Goal: Find specific page/section: Find specific page/section

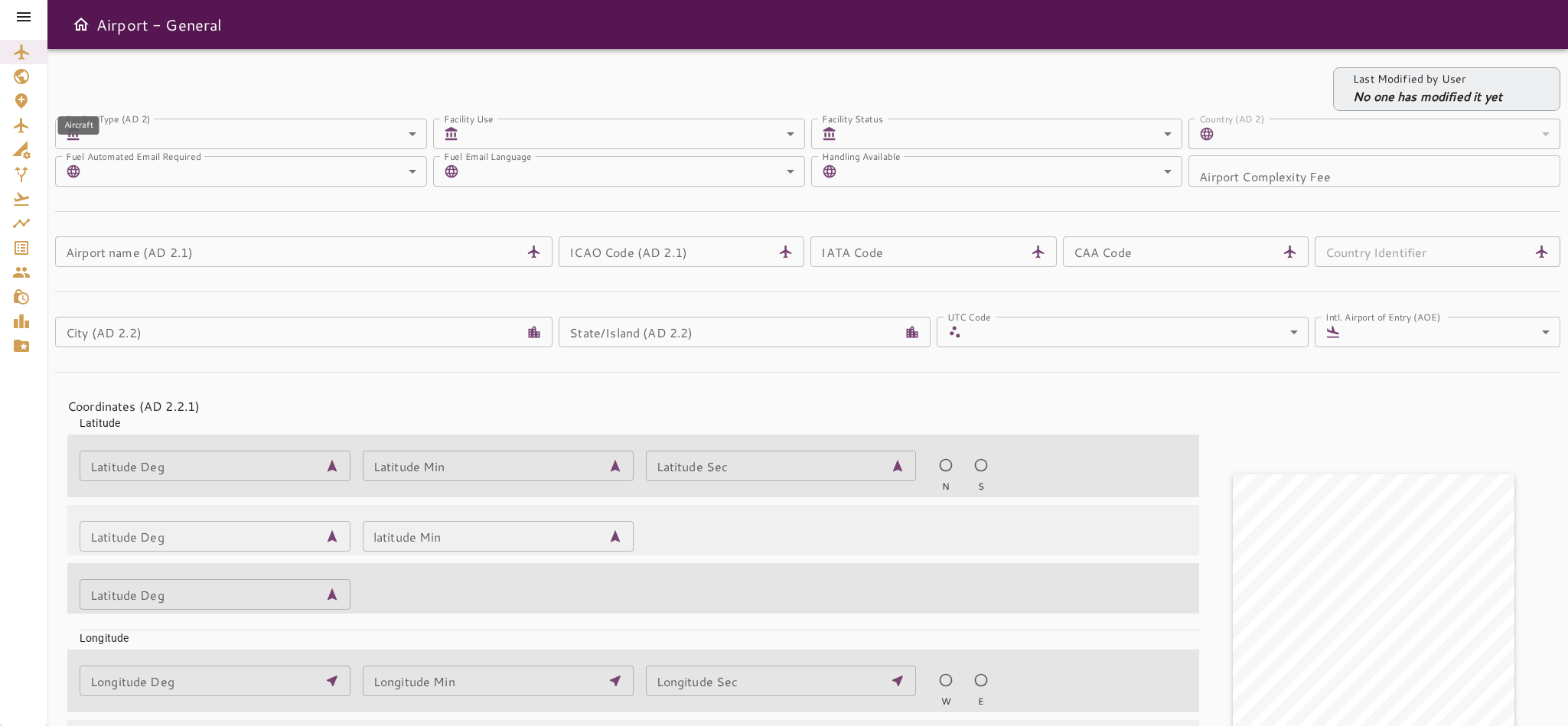
click at [21, 124] on icon "Aircraft" at bounding box center [21, 125] width 15 height 16
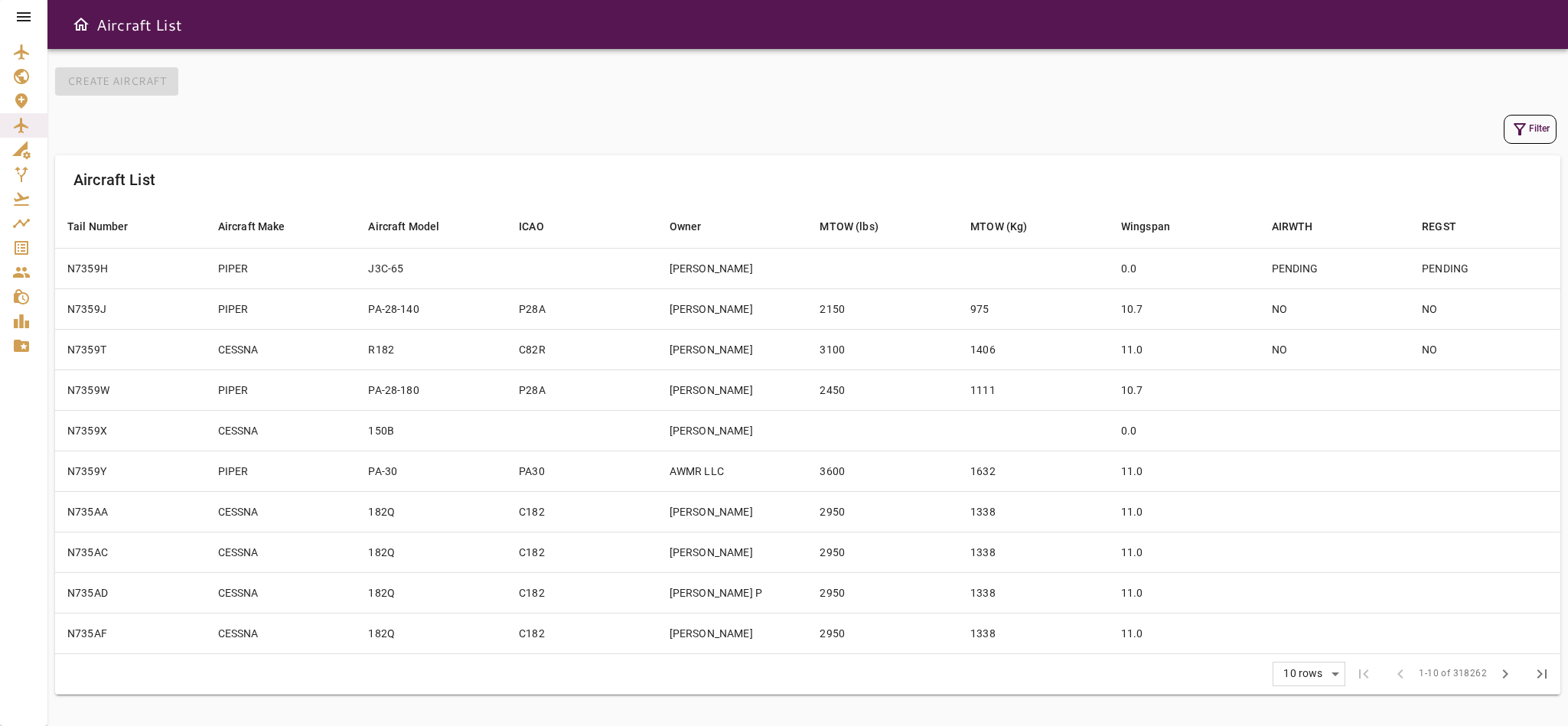
click at [1530, 133] on button "Filter" at bounding box center [1530, 128] width 53 height 29
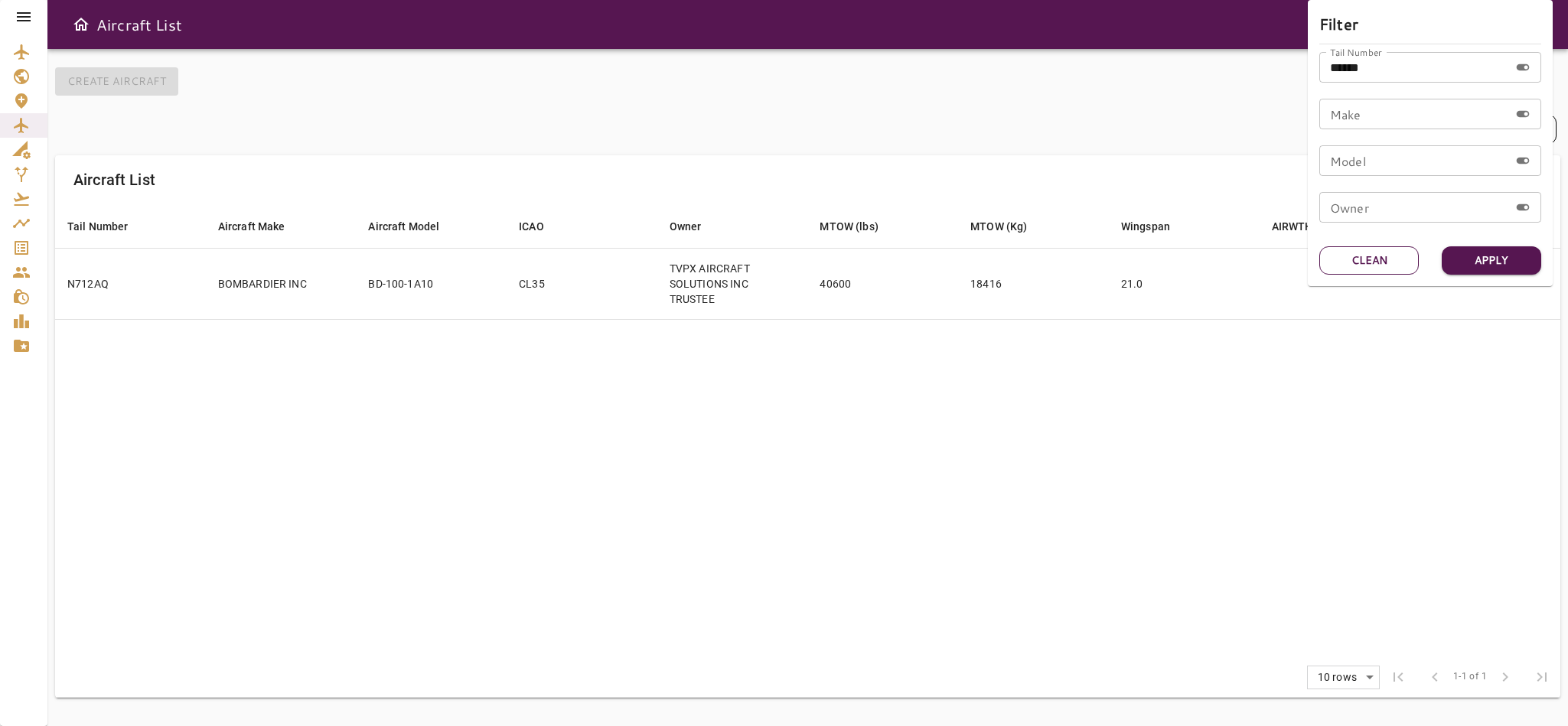
drag, startPoint x: 1382, startPoint y: 269, endPoint x: 1379, endPoint y: 255, distance: 14.3
click at [1382, 269] on button "Clean" at bounding box center [1368, 260] width 100 height 28
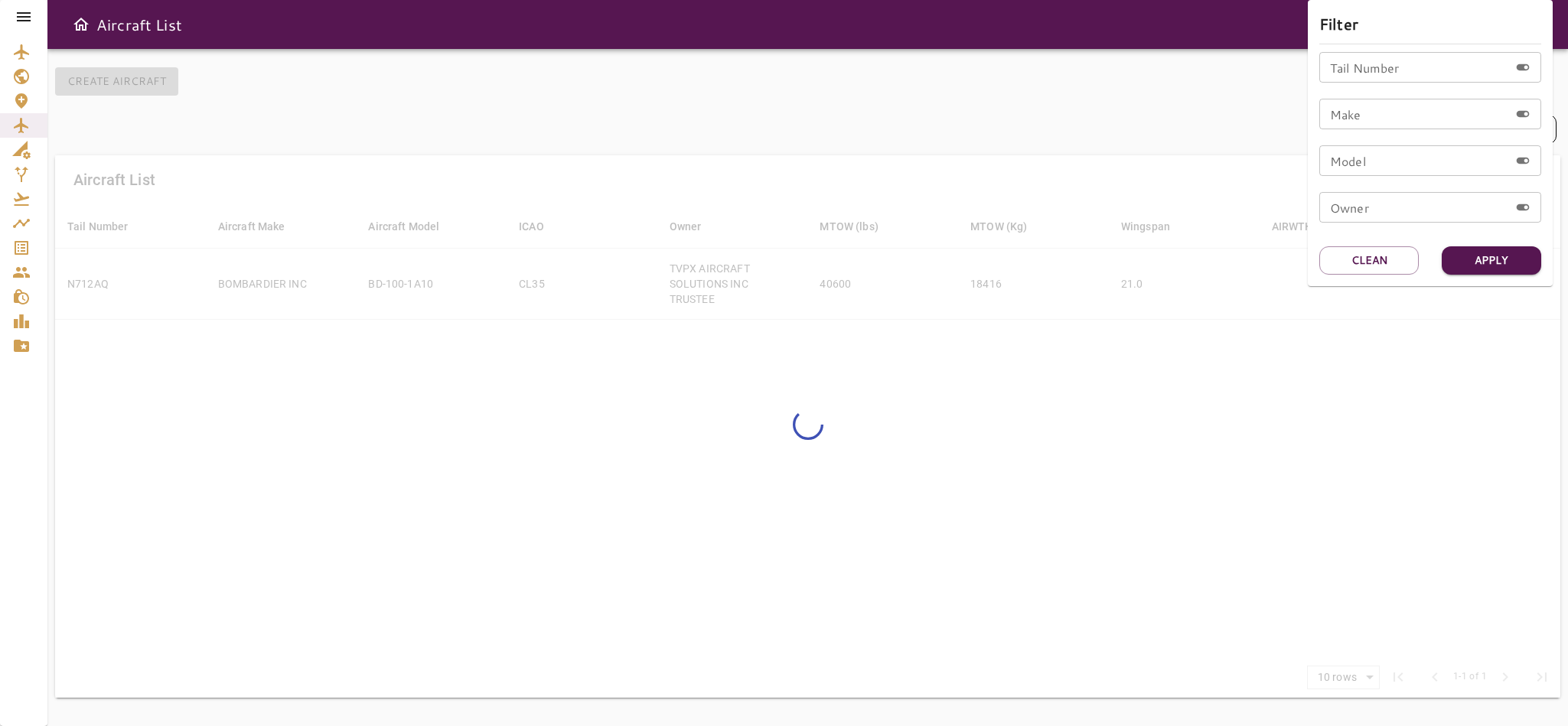
click at [1407, 71] on input "Tail Number" at bounding box center [1414, 67] width 190 height 31
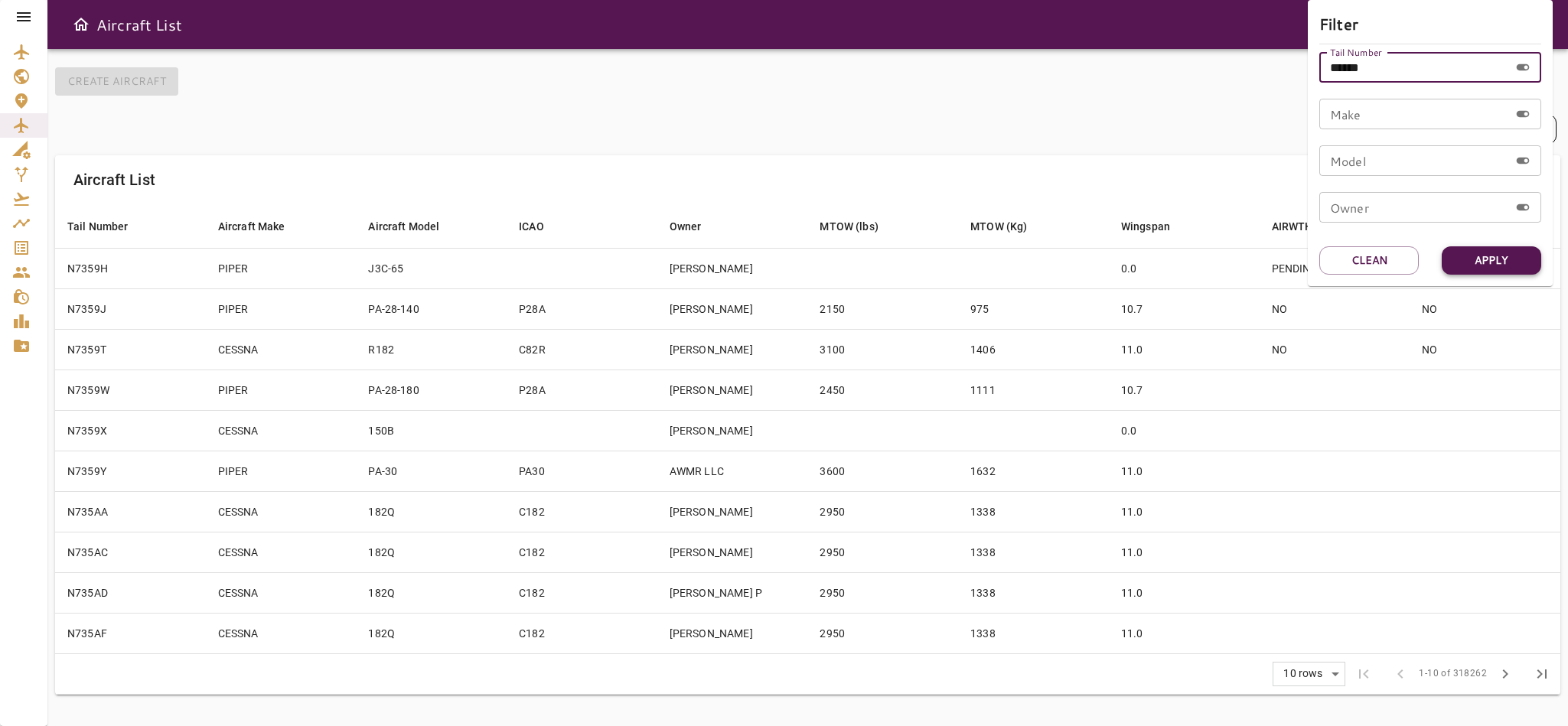
type input "******"
click at [1483, 267] on button "Apply" at bounding box center [1490, 260] width 100 height 28
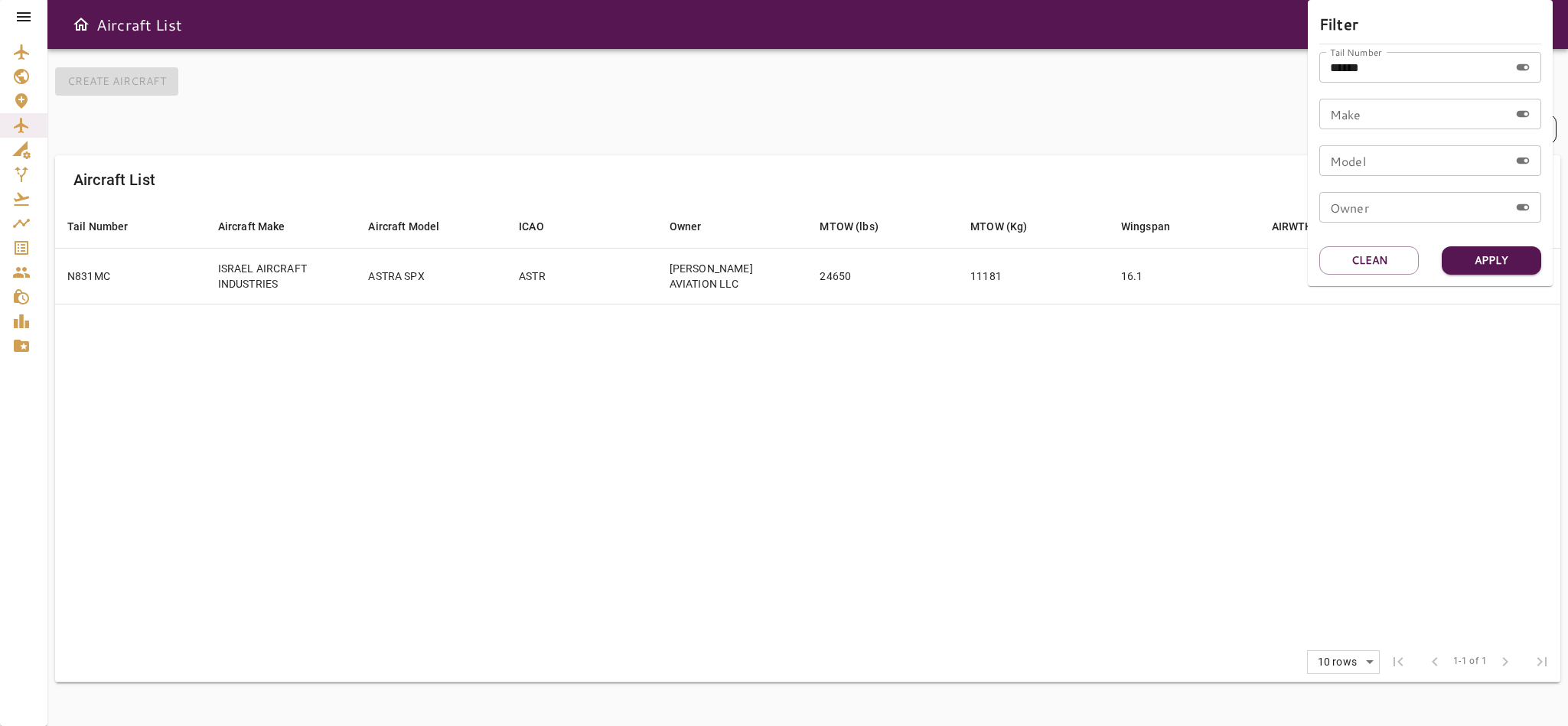
click at [1093, 138] on div at bounding box center [784, 363] width 1568 height 726
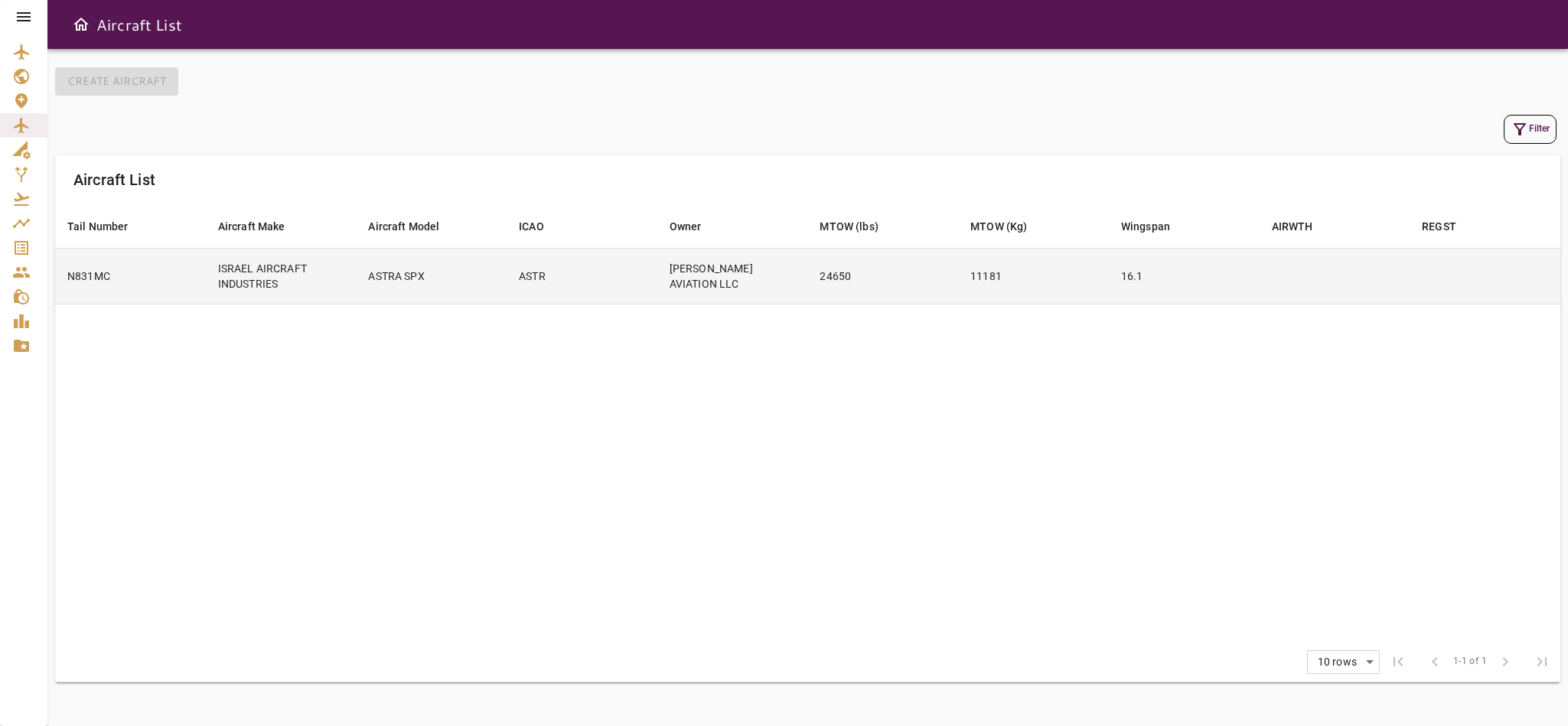
click at [953, 292] on td "24650" at bounding box center [882, 275] width 150 height 56
